Goal: Check status

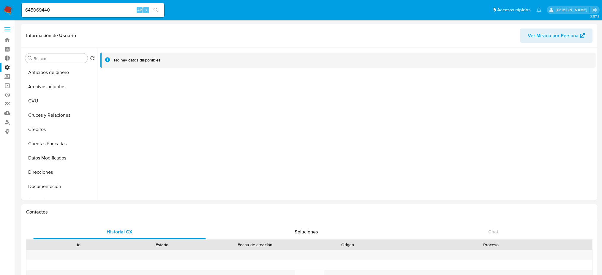
select select "10"
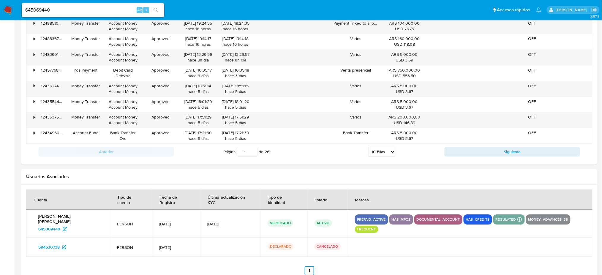
scroll to position [79, 0]
click at [6, 7] on img at bounding box center [8, 10] width 10 height 10
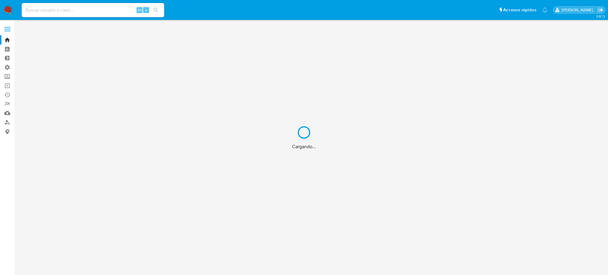
click at [6, 70] on div "Cargando..." at bounding box center [304, 137] width 608 height 275
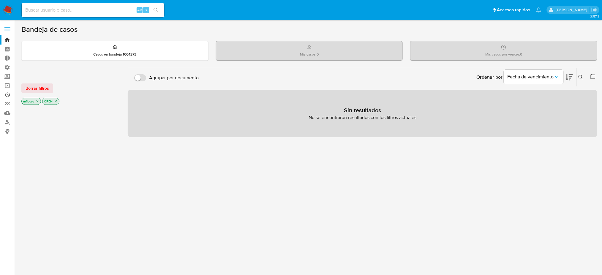
click at [9, 94] on link "Ejecuciones automáticas" at bounding box center [35, 94] width 71 height 9
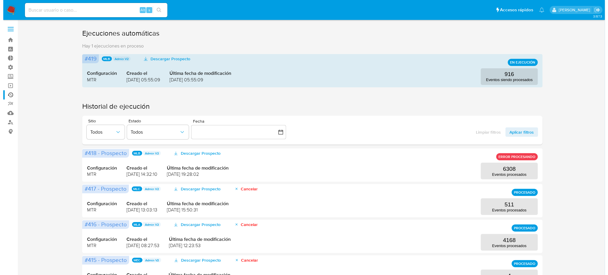
scroll to position [119, 0]
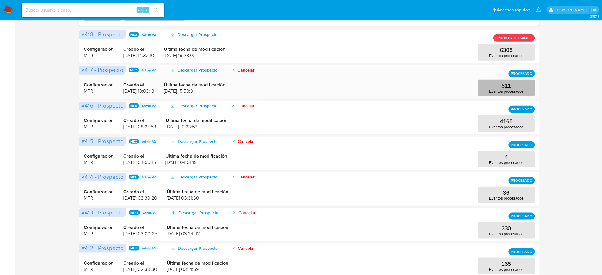
click at [510, 83] on p "511" at bounding box center [507, 86] width 10 height 7
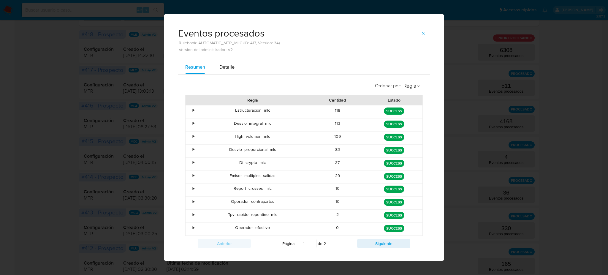
scroll to position [10, 0]
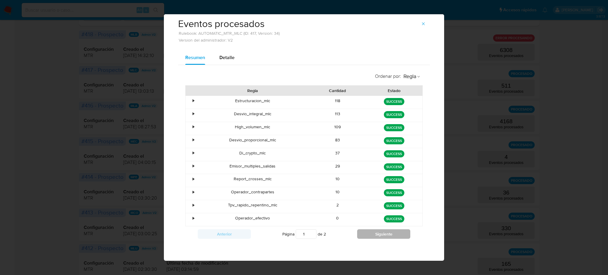
click at [385, 235] on button "Siguiente" at bounding box center [383, 234] width 53 height 10
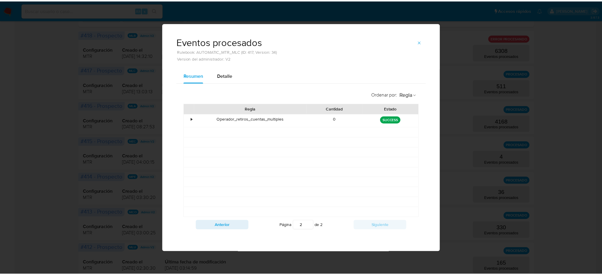
scroll to position [0, 0]
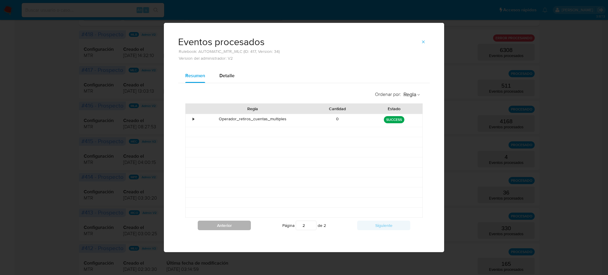
click at [228, 224] on button "Anterior" at bounding box center [224, 226] width 53 height 10
type input "1"
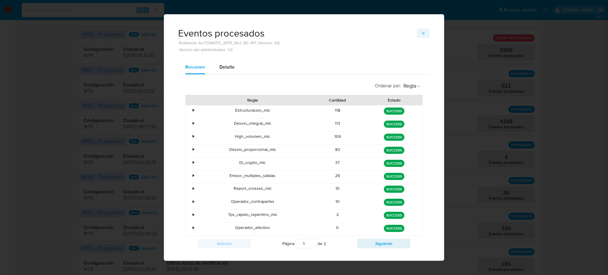
click at [425, 33] on button "button" at bounding box center [423, 34] width 13 height 10
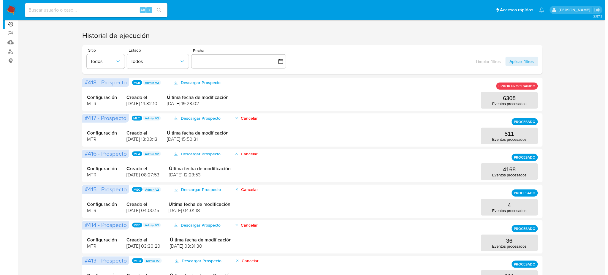
scroll to position [39, 0]
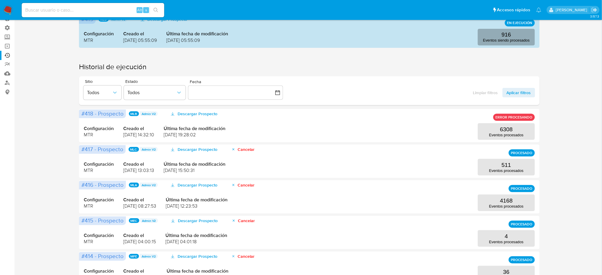
click at [497, 42] on p "Eventos siendo procesados" at bounding box center [506, 40] width 47 height 4
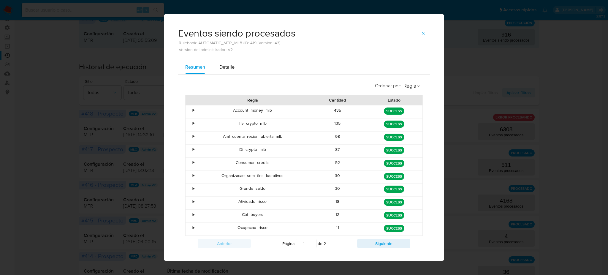
scroll to position [10, 0]
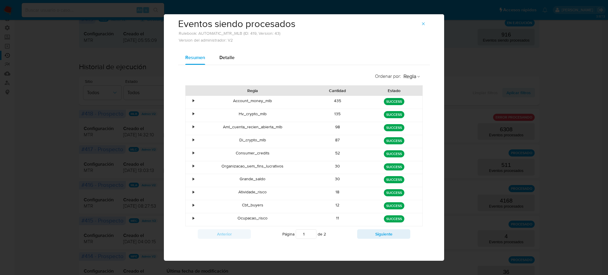
click at [374, 235] on button "Siguiente" at bounding box center [383, 234] width 53 height 10
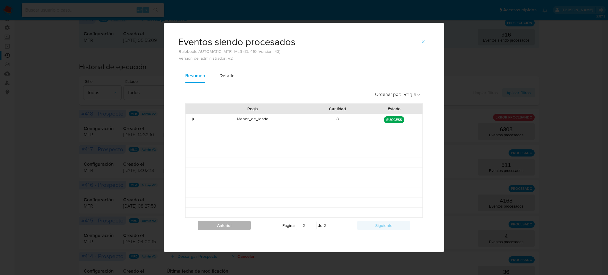
click at [229, 223] on button "Anterior" at bounding box center [224, 226] width 53 height 10
type input "1"
